Goal: Transaction & Acquisition: Download file/media

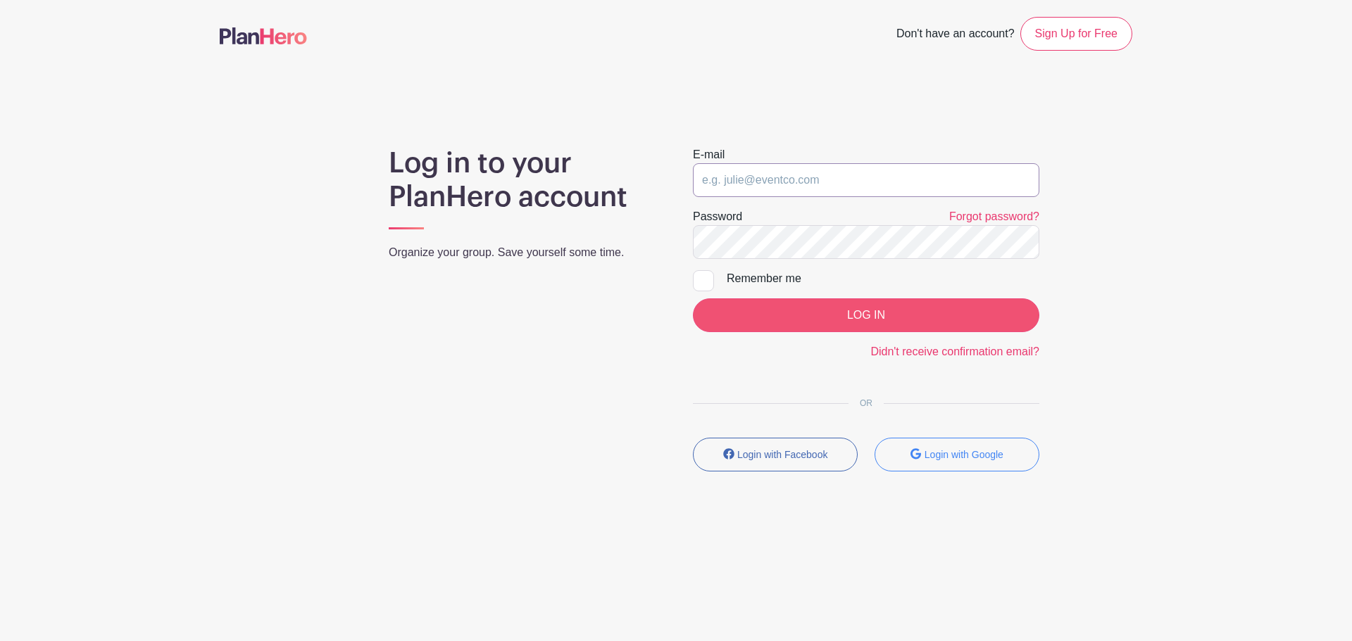
type input "astephens@olachurch.org"
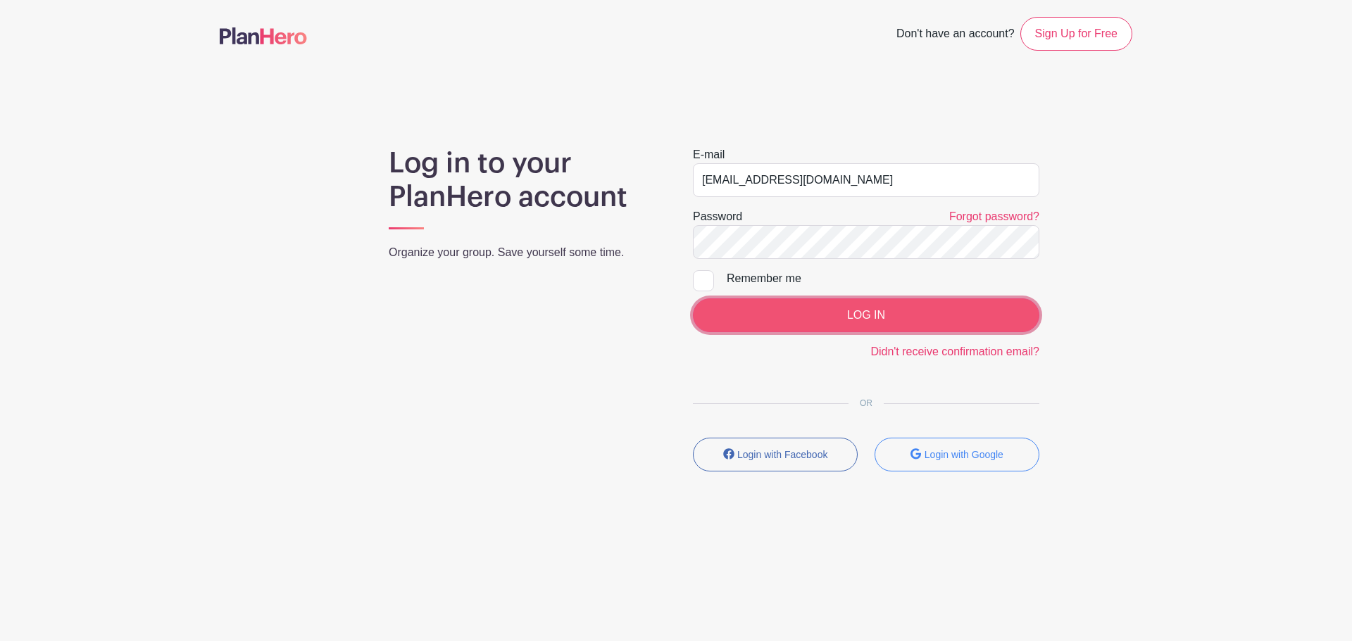
click at [883, 315] on input "LOG IN" at bounding box center [866, 316] width 346 height 34
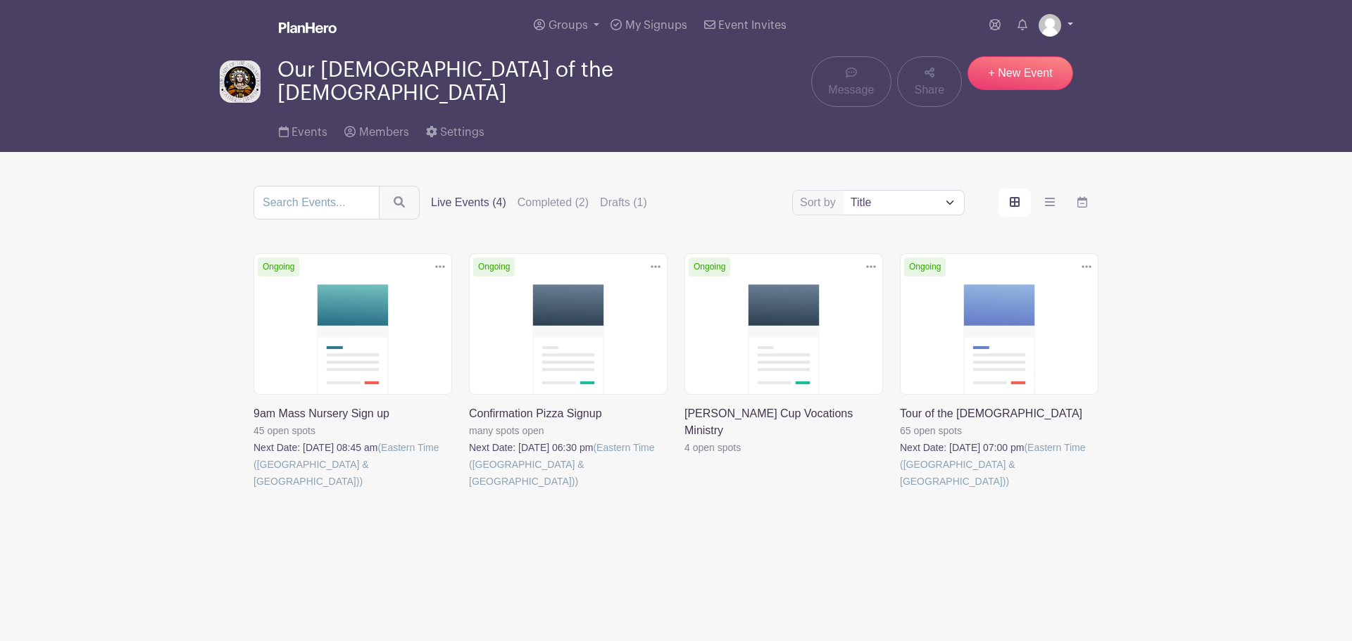
click at [1053, 25] on img at bounding box center [1049, 25] width 23 height 23
click at [1010, 56] on link "My account" at bounding box center [1016, 58] width 111 height 23
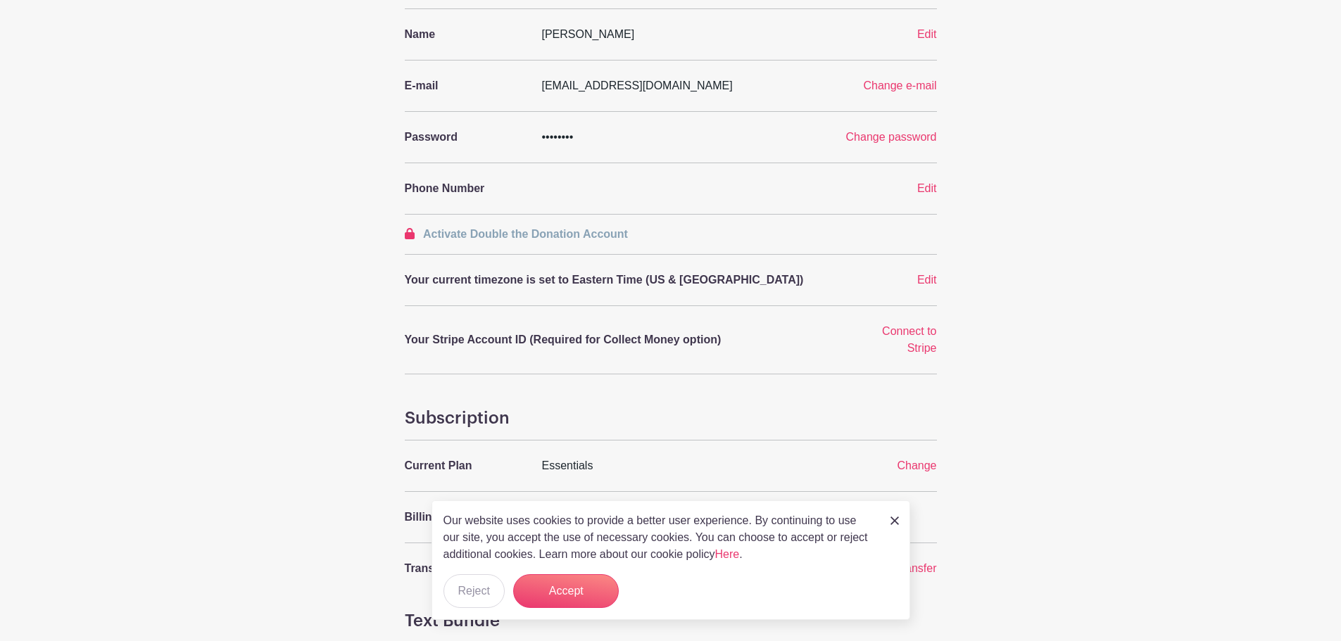
scroll to position [211, 0]
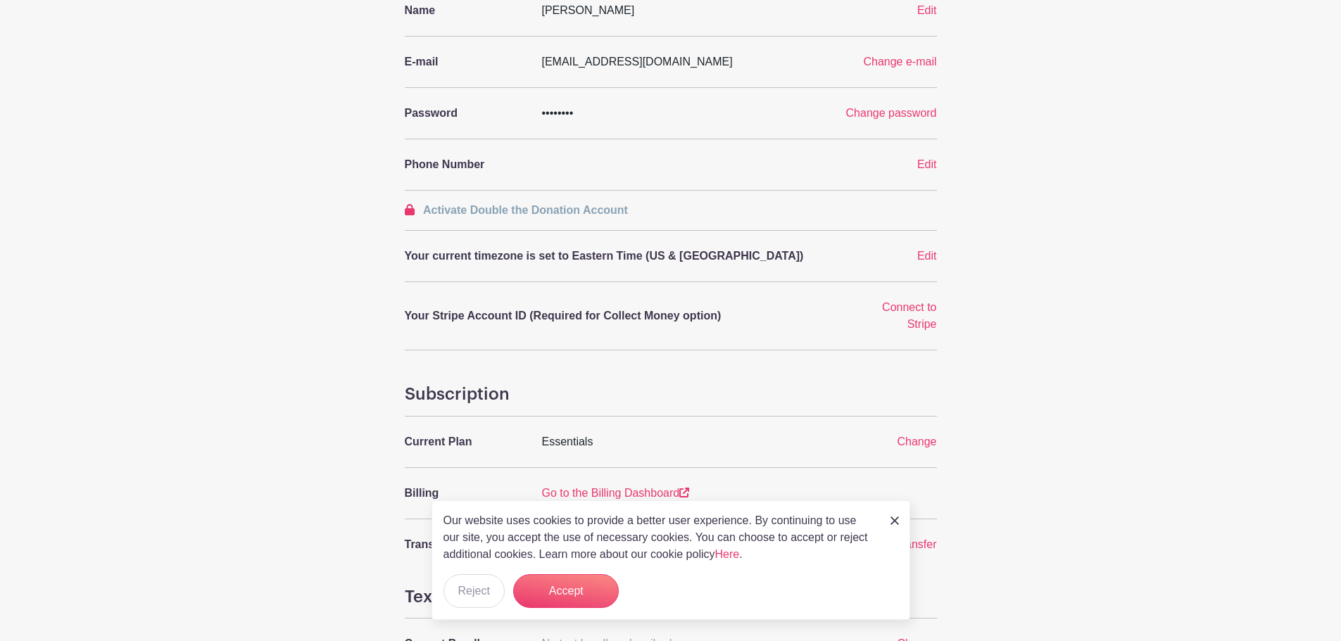
click at [894, 518] on img at bounding box center [895, 521] width 8 height 8
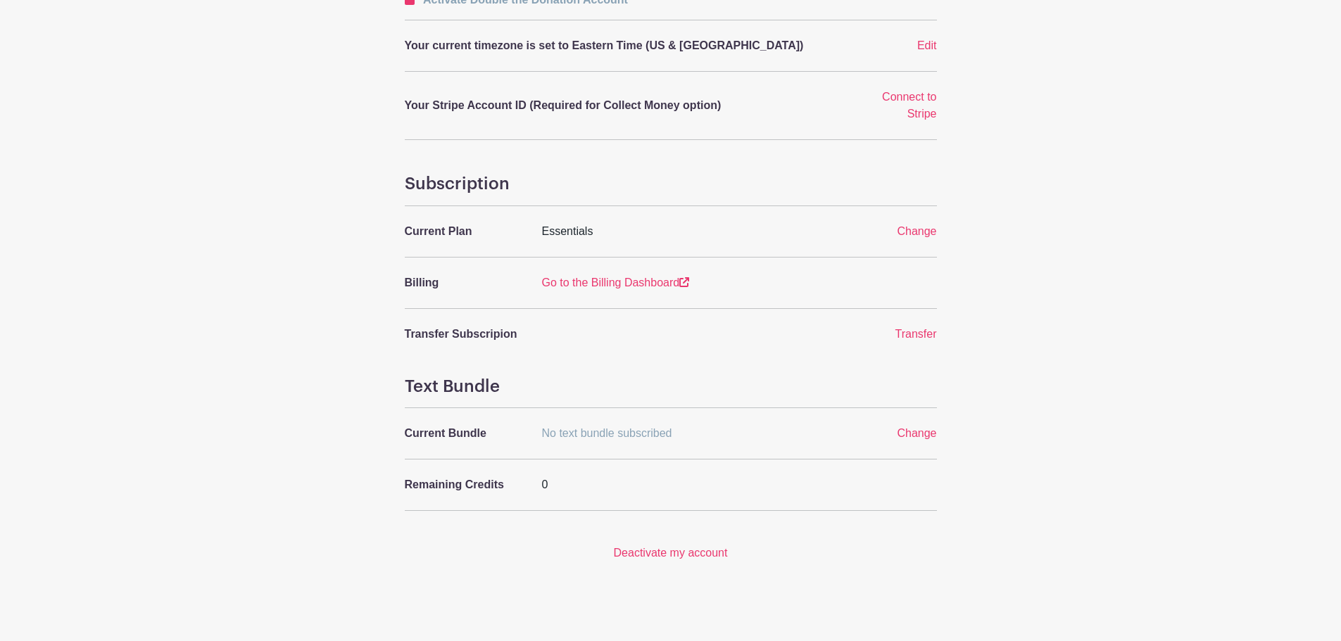
scroll to position [422, 0]
click at [625, 277] on link "Go to the Billing Dashboard" at bounding box center [616, 282] width 148 height 12
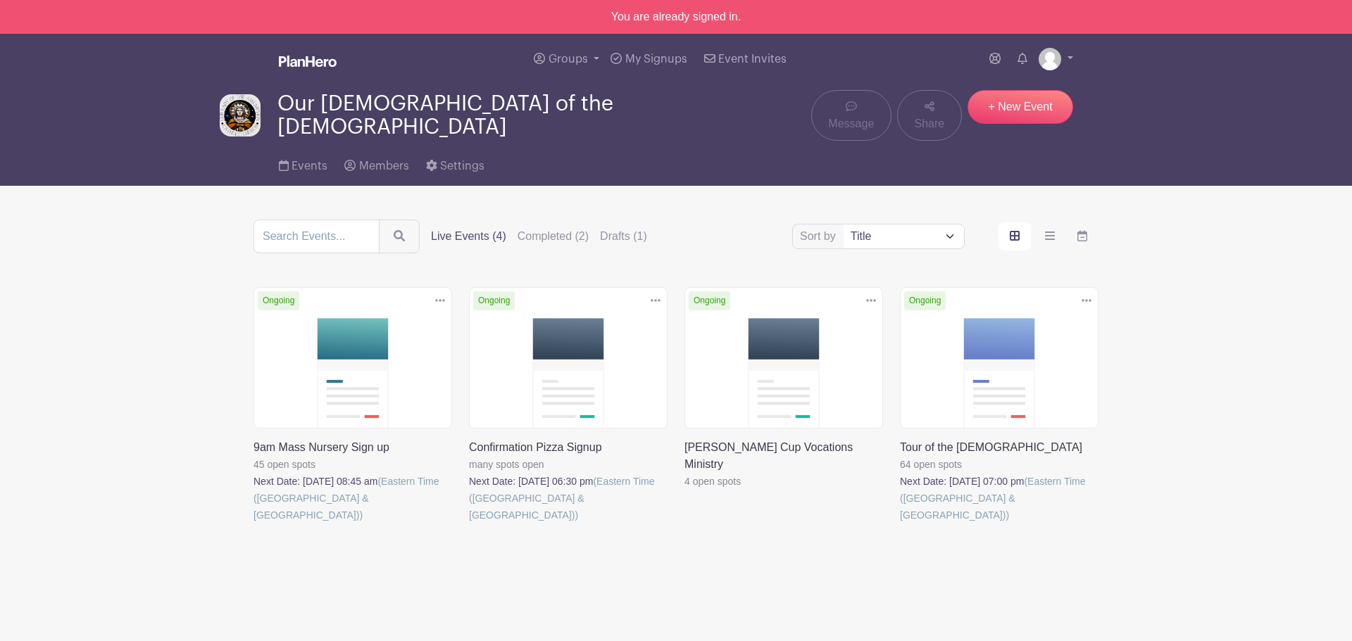
click at [900, 524] on link at bounding box center [900, 524] width 0 height 0
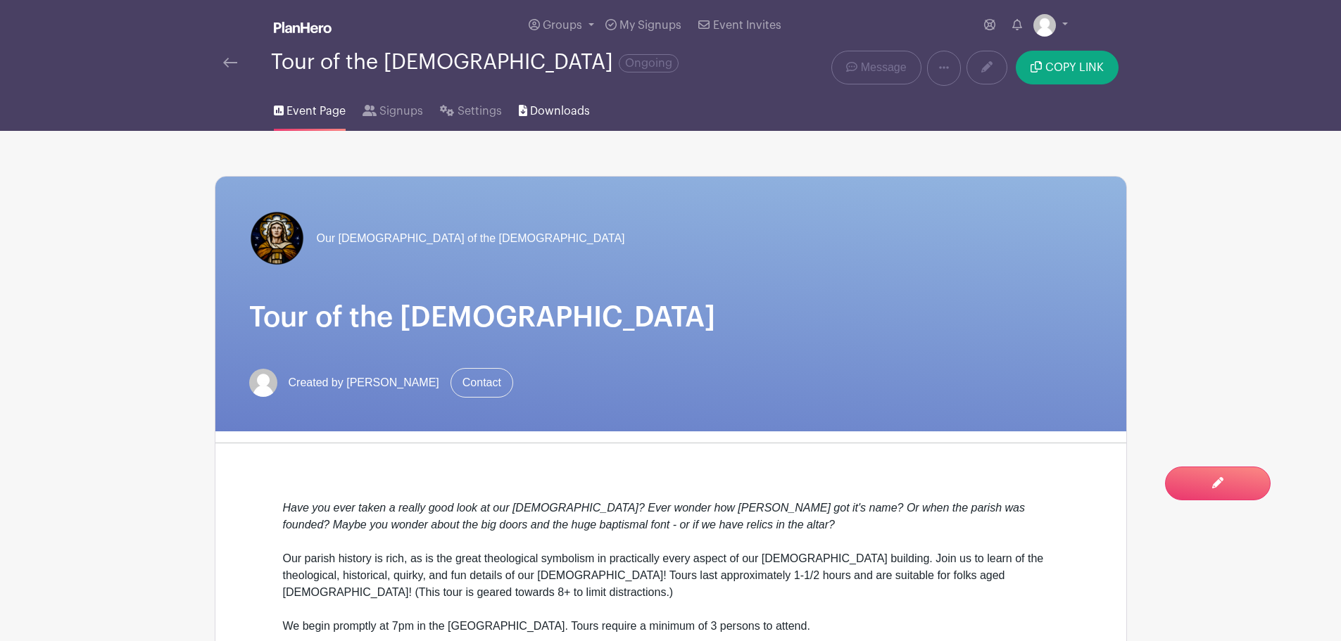
click at [541, 109] on span "Downloads" at bounding box center [560, 111] width 60 height 17
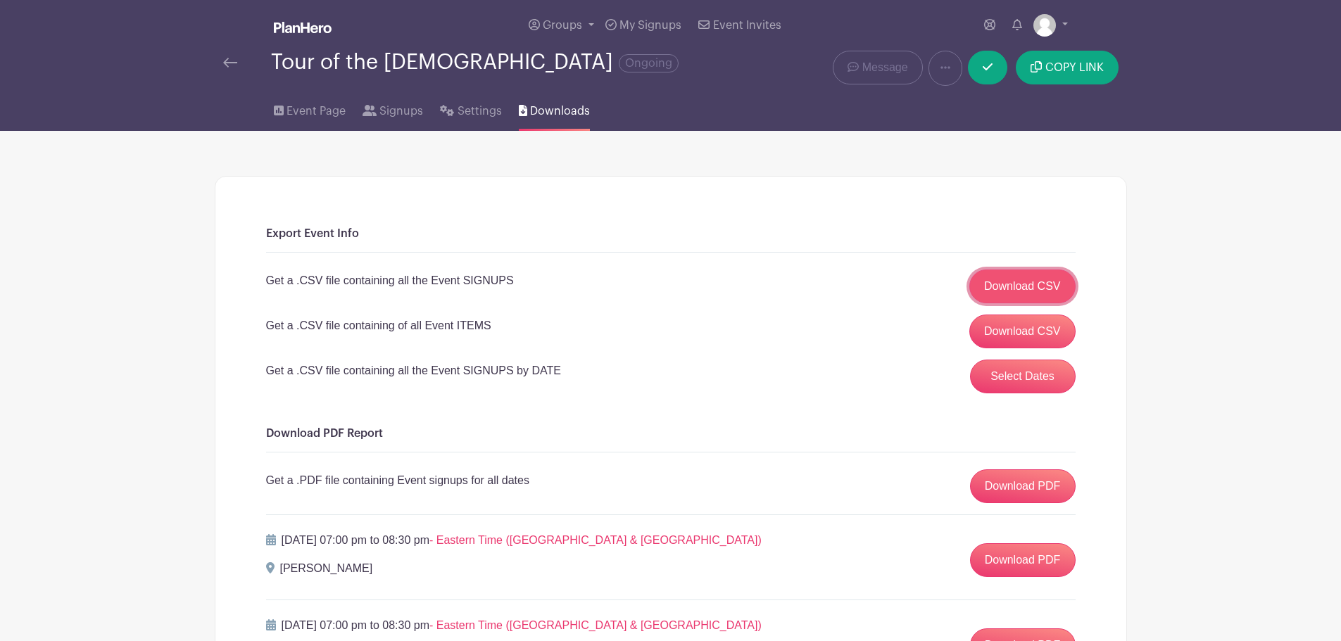
click at [1002, 294] on link "Download CSV" at bounding box center [1022, 287] width 106 height 34
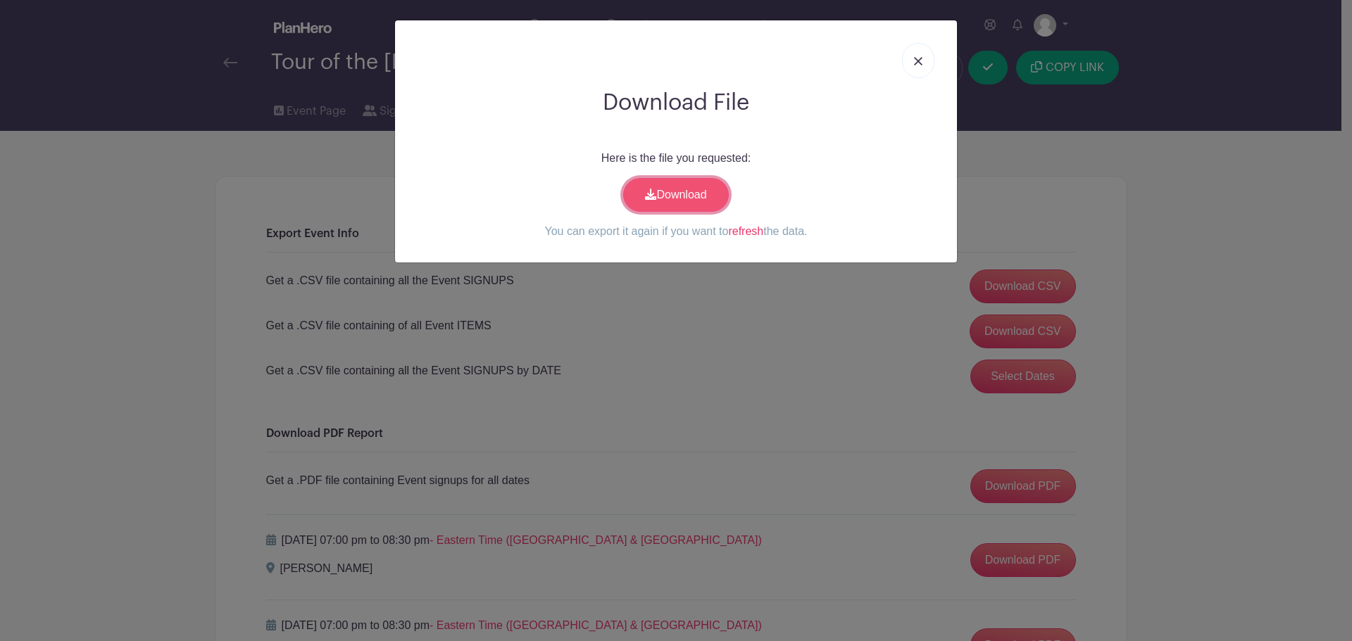
click at [672, 199] on link "Download" at bounding box center [676, 195] width 106 height 34
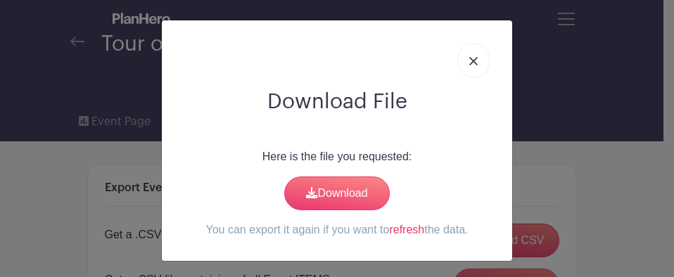
click at [470, 61] on img at bounding box center [474, 61] width 8 height 8
